Goal: Task Accomplishment & Management: Use online tool/utility

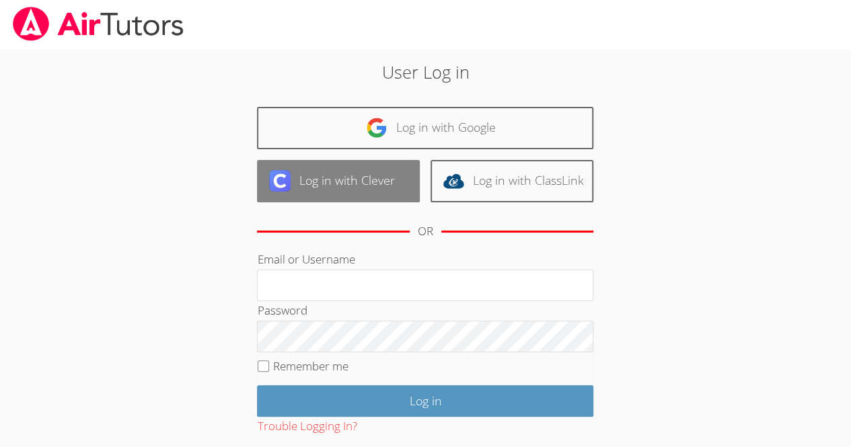
click at [329, 180] on link "Log in with Clever" at bounding box center [338, 181] width 163 height 42
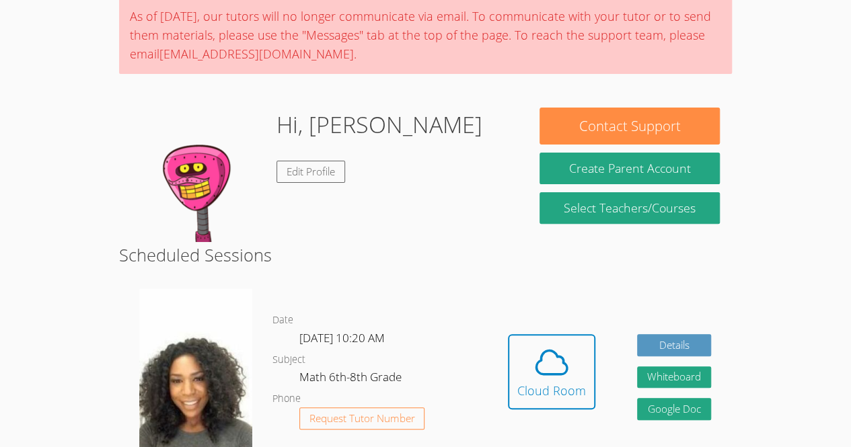
scroll to position [249, 0]
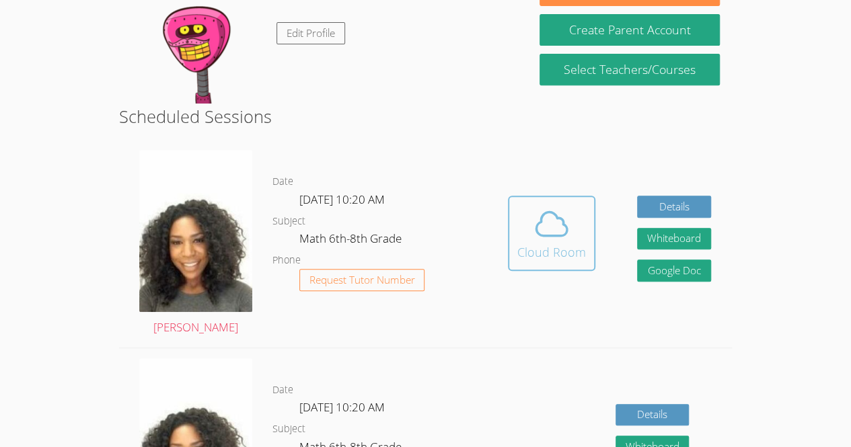
click at [549, 225] on icon at bounding box center [552, 224] width 38 height 38
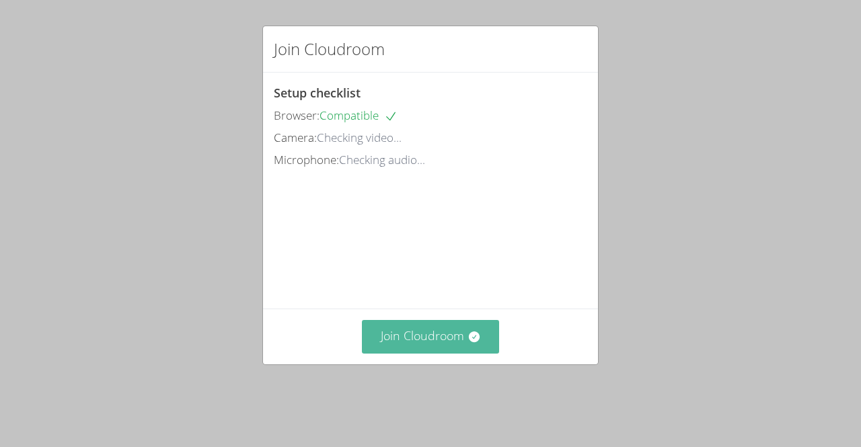
click at [395, 353] on button "Join Cloudroom" at bounding box center [431, 336] width 138 height 33
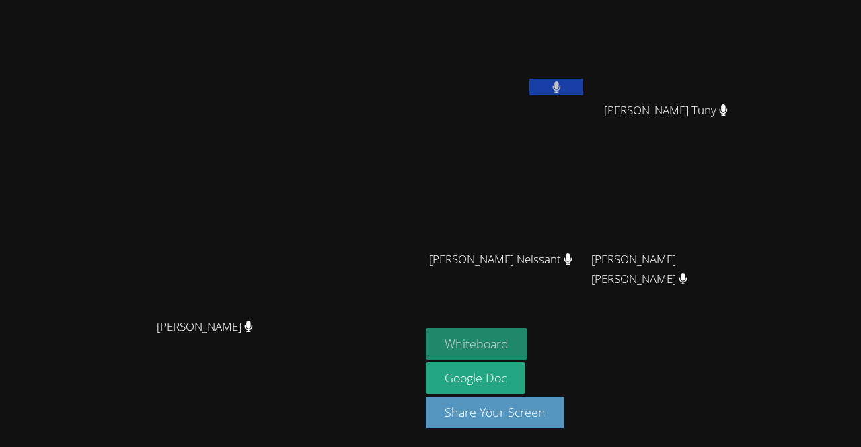
click at [527, 333] on button "Whiteboard" at bounding box center [477, 344] width 102 height 32
